Goal: Find specific page/section: Find specific page/section

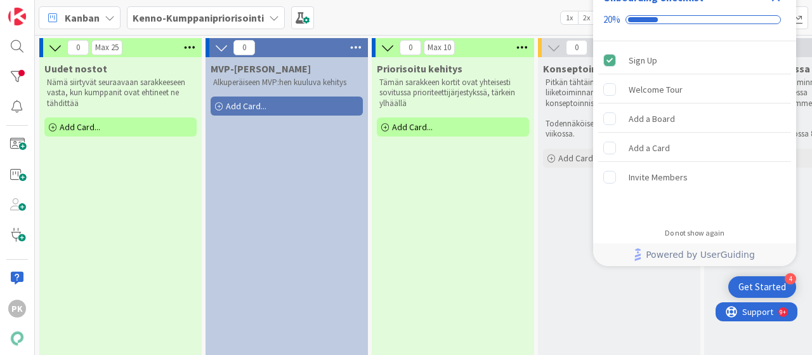
click at [745, 287] on div "Get Started" at bounding box center [763, 287] width 48 height 13
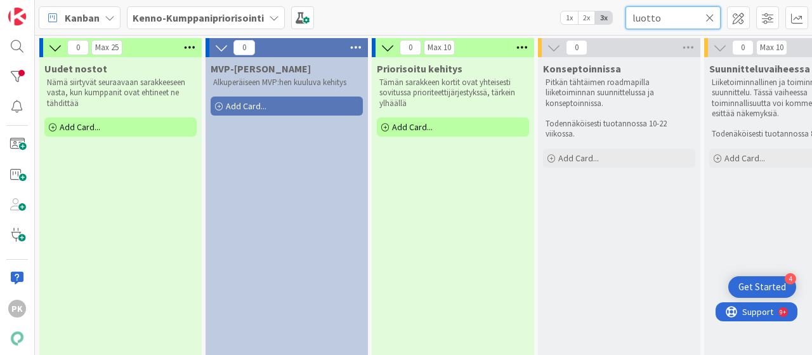
click at [668, 17] on input "luotto" at bounding box center [673, 17] width 95 height 23
type input "l"
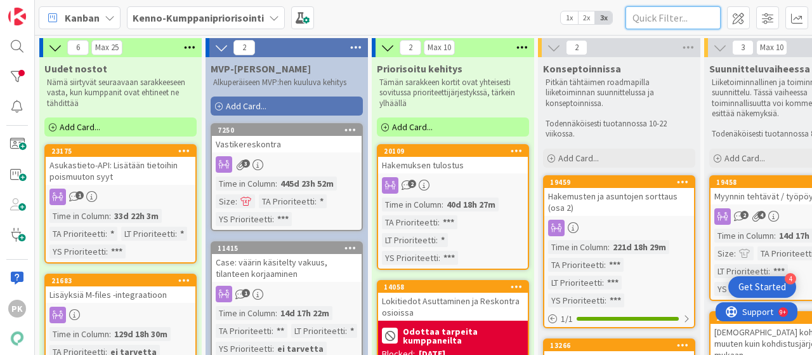
click at [668, 17] on input "text" at bounding box center [673, 17] width 95 height 23
paste input "15230)"
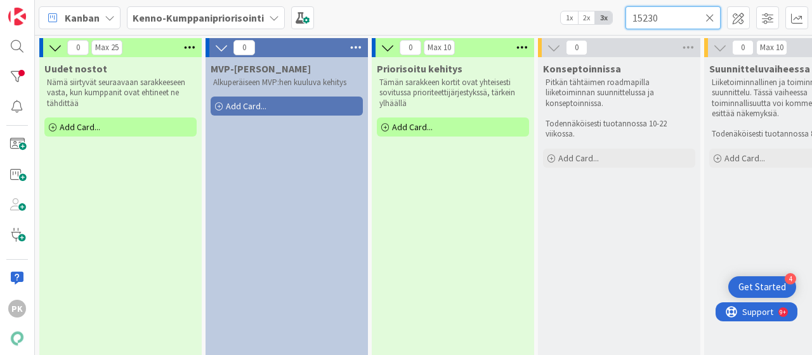
click at [668, 15] on input "15230" at bounding box center [673, 17] width 95 height 23
click at [660, 18] on input "15230" at bounding box center [673, 17] width 95 height 23
type input "1"
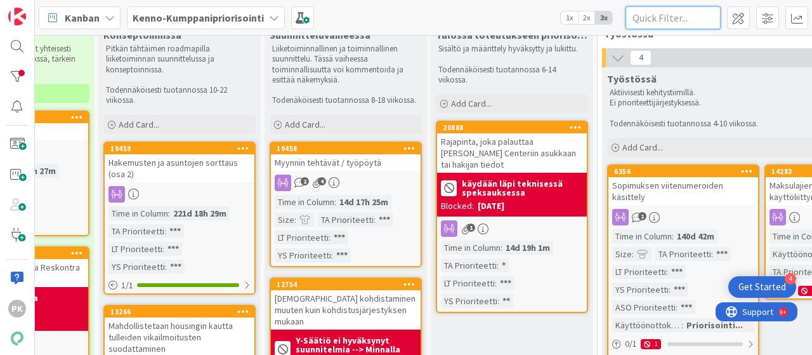
scroll to position [0, 440]
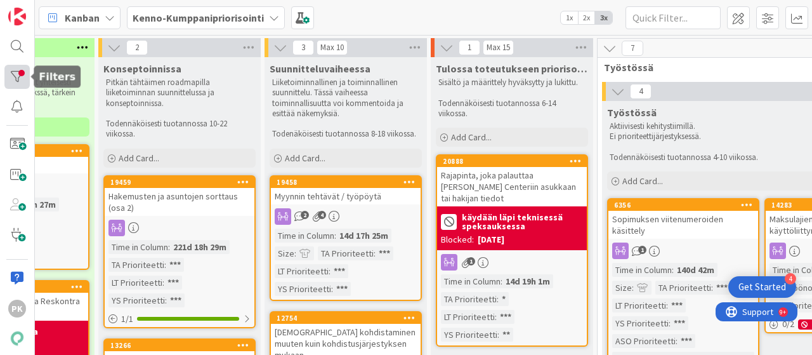
click at [18, 81] on div at bounding box center [16, 77] width 25 height 24
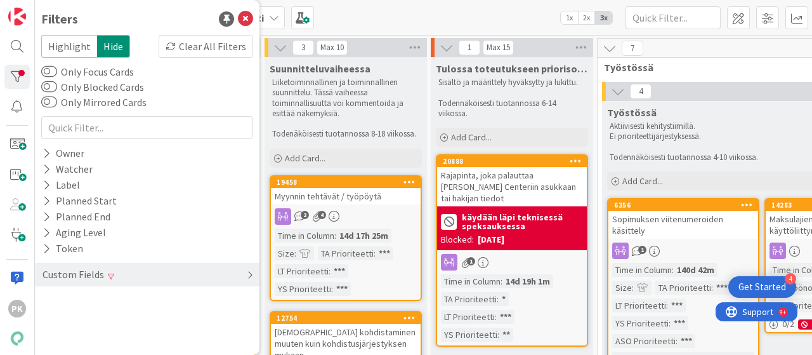
click at [68, 268] on div "Custom Fields" at bounding box center [73, 275] width 64 height 16
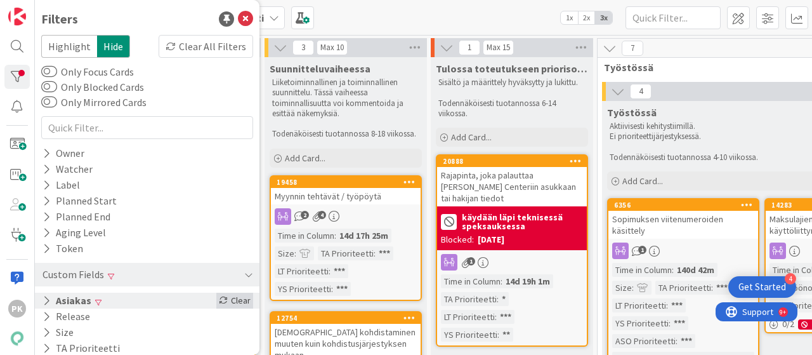
click at [228, 299] on div "Clear" at bounding box center [234, 301] width 37 height 16
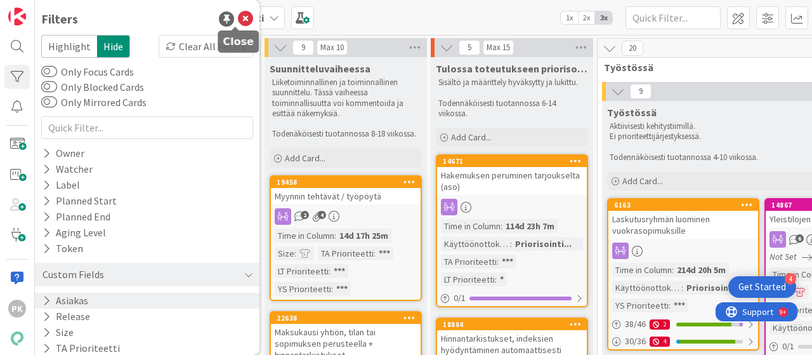
click at [240, 18] on icon at bounding box center [245, 18] width 15 height 15
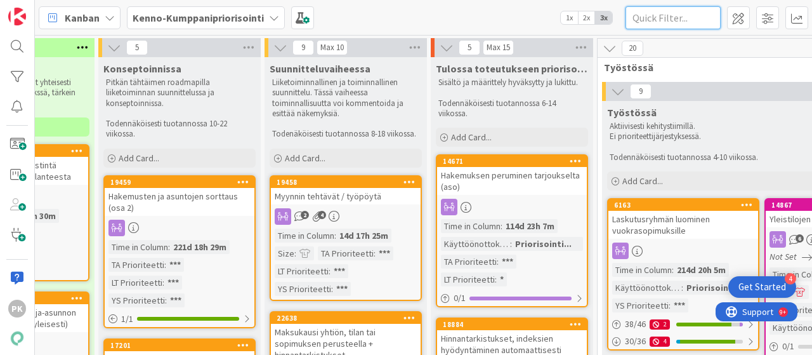
click at [658, 18] on input "text" at bounding box center [673, 17] width 95 height 23
paste input "15230)"
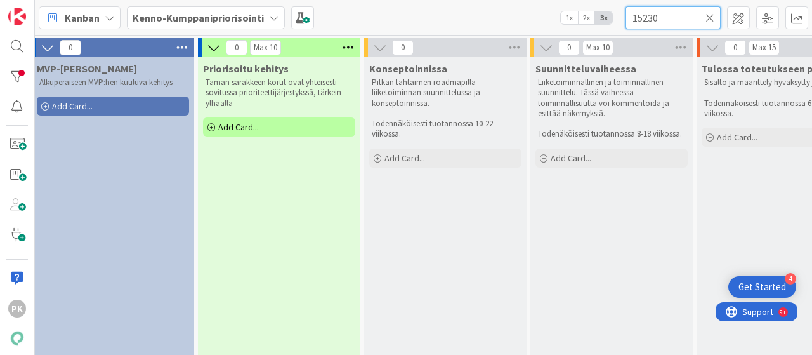
scroll to position [0, 0]
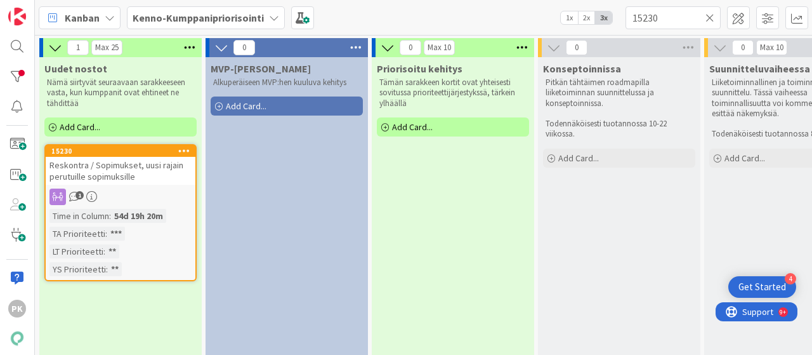
click at [144, 185] on div "15230 Reskontra / Sopimukset, uusi rajain perutuille sopimuksille 1 Time in [GE…" at bounding box center [120, 212] width 152 height 137
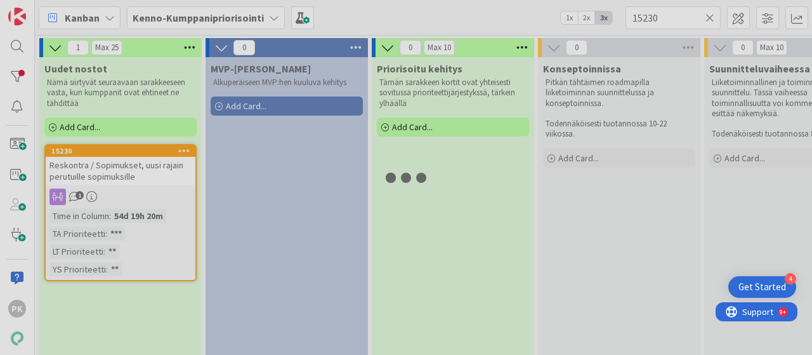
click at [144, 185] on div "1 Max 25 Uudet nostot Nämä siirtyvät seuraavaan sarakkeeseen vasta, kun kumppan…" at bounding box center [424, 195] width 778 height 320
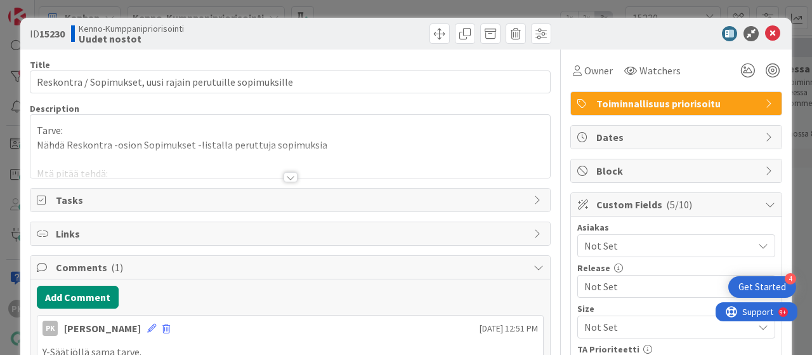
click at [286, 176] on div at bounding box center [291, 177] width 14 height 10
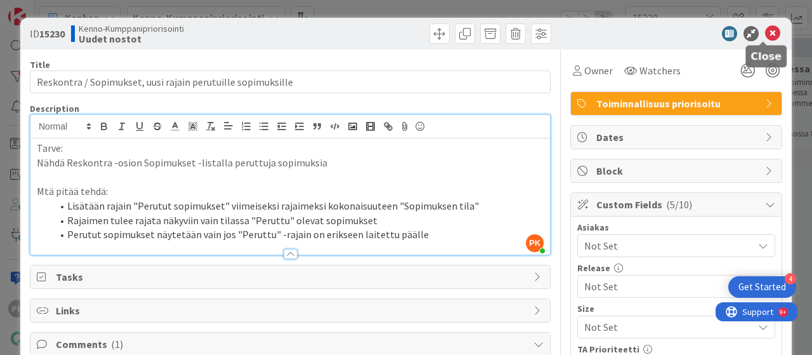
click at [766, 32] on icon at bounding box center [773, 33] width 15 height 15
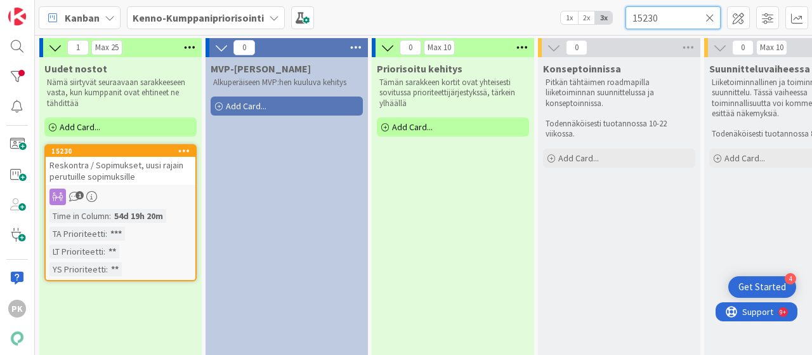
click at [668, 13] on input "15230" at bounding box center [673, 17] width 95 height 23
type input "1"
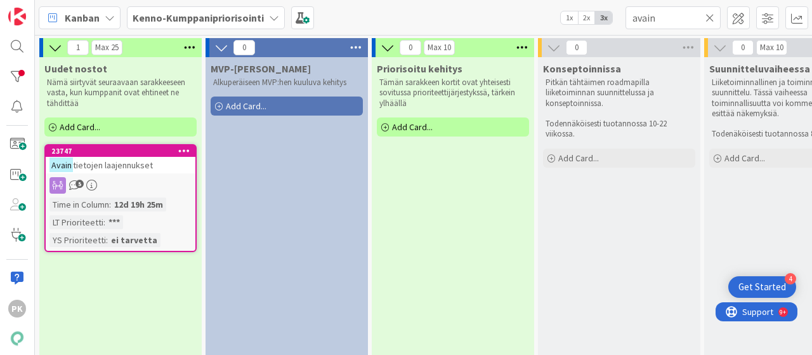
click at [166, 162] on div "Avain tietojen laajennukset" at bounding box center [121, 165] width 150 height 17
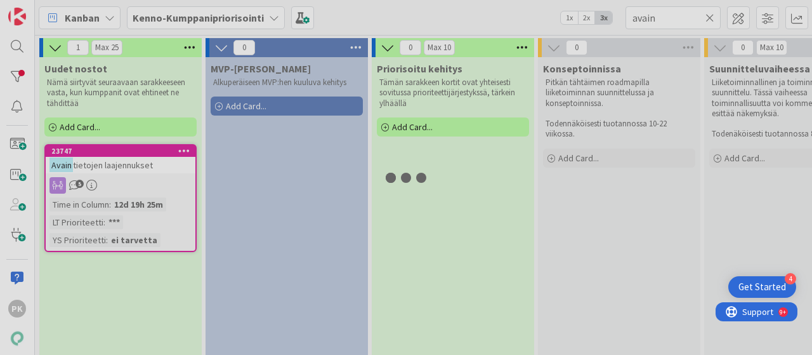
click at [166, 162] on div "1 Max 25 Uudet nostot Nämä siirtyvät seuraavaan sarakkeeseen vasta, kun kumppan…" at bounding box center [424, 195] width 778 height 320
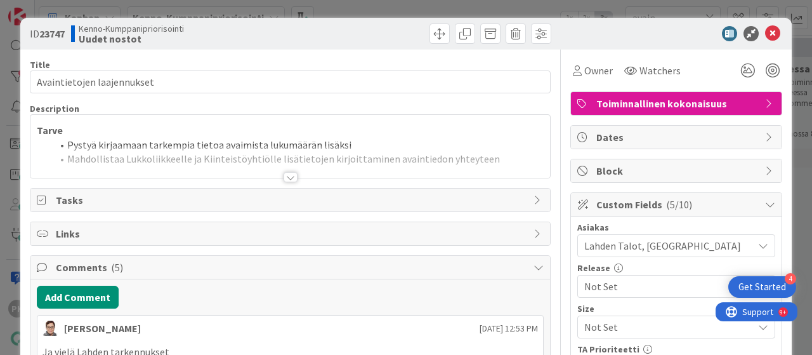
click at [288, 173] on div at bounding box center [291, 177] width 14 height 10
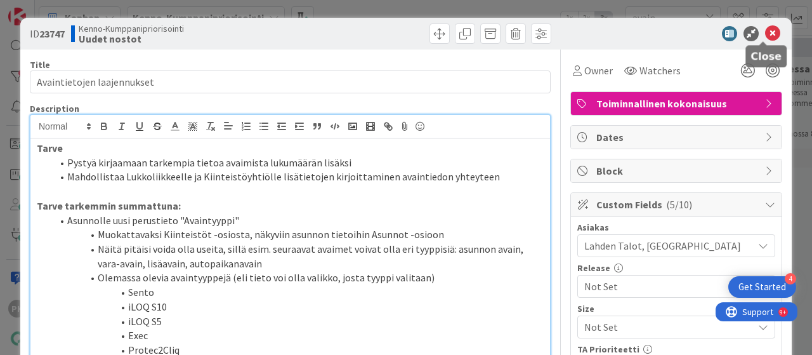
click at [766, 32] on icon at bounding box center [773, 33] width 15 height 15
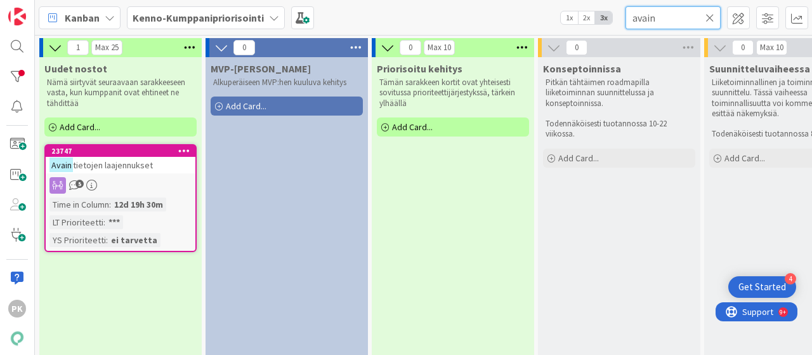
click at [674, 18] on input "avain" at bounding box center [673, 17] width 95 height 23
type input "a"
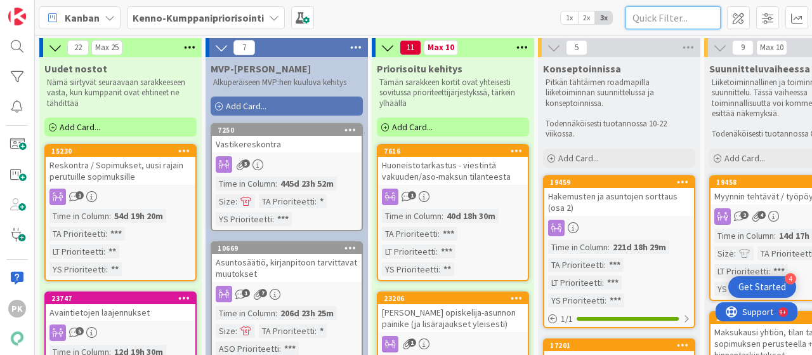
paste input "16393)"
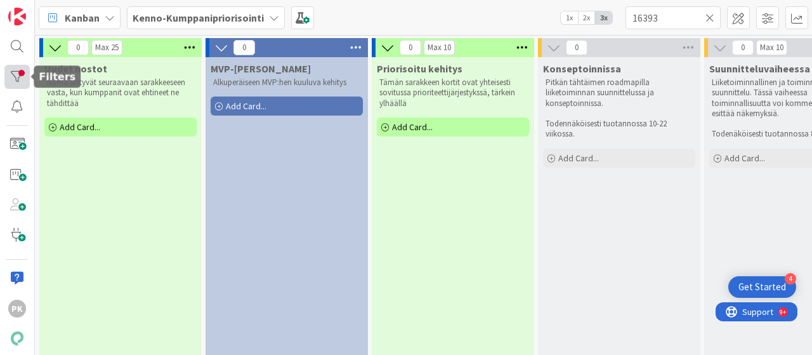
click at [17, 76] on div at bounding box center [16, 77] width 25 height 24
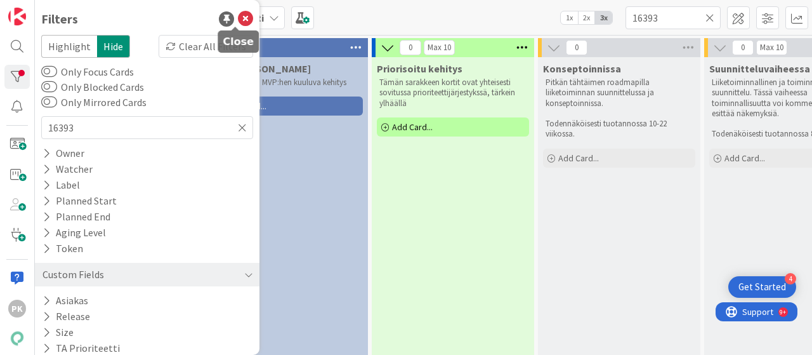
click at [238, 21] on icon at bounding box center [245, 18] width 15 height 15
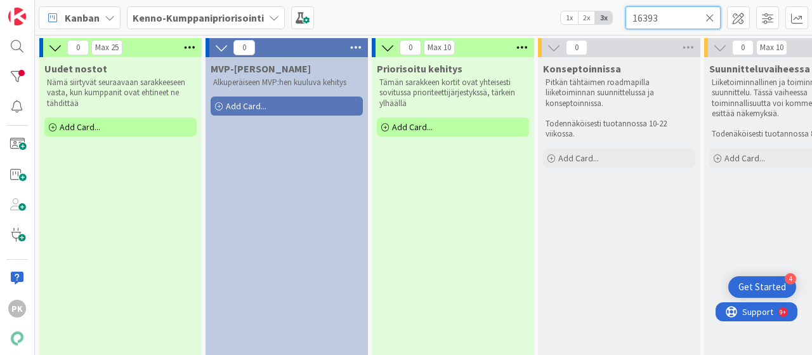
click at [665, 16] on input "16393" at bounding box center [673, 17] width 95 height 23
type input "1"
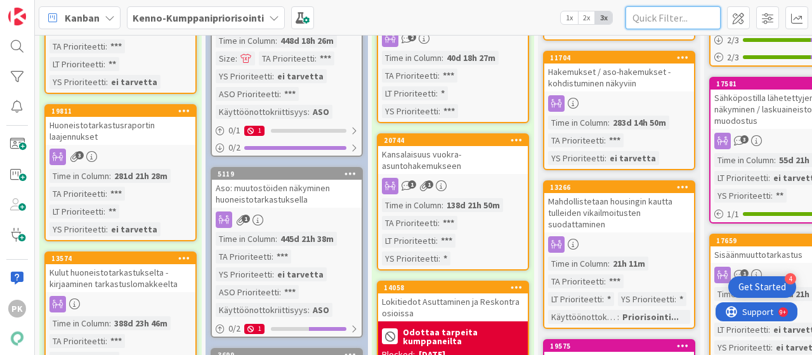
scroll to position [439, 0]
